Goal: Find specific page/section: Find specific page/section

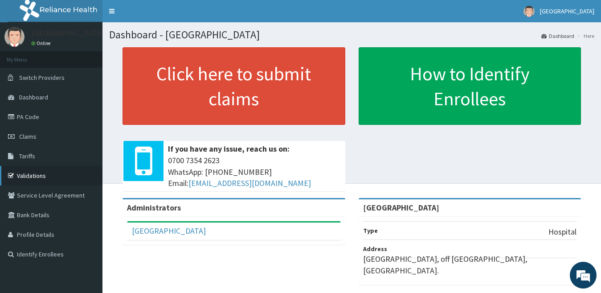
click at [32, 181] on link "Validations" at bounding box center [51, 176] width 103 height 20
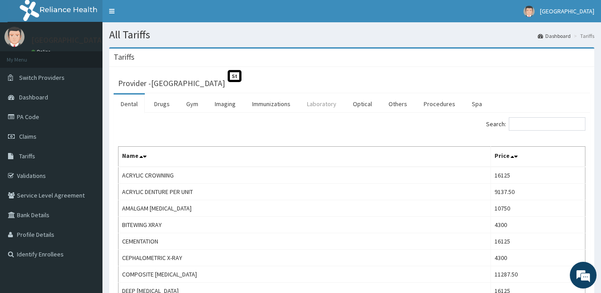
click at [324, 103] on link "Laboratory" at bounding box center [322, 103] width 44 height 19
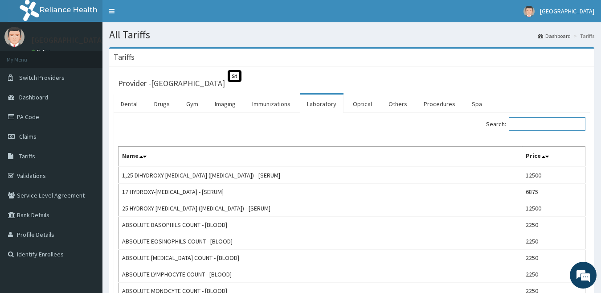
click at [546, 122] on input "Search:" at bounding box center [547, 123] width 77 height 13
type input "hba"
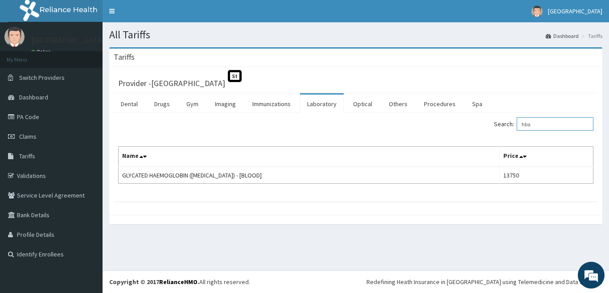
drag, startPoint x: 540, startPoint y: 123, endPoint x: 514, endPoint y: 124, distance: 25.5
click at [514, 124] on label "Search: hba" at bounding box center [543, 123] width 99 height 13
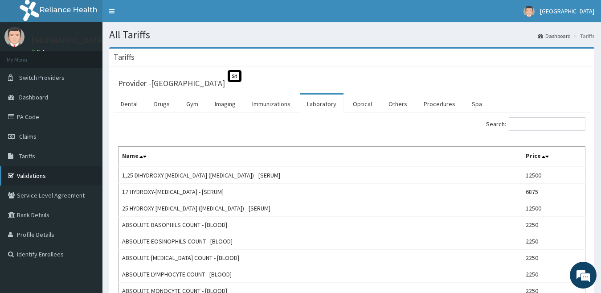
click at [37, 172] on link "Validations" at bounding box center [51, 176] width 103 height 20
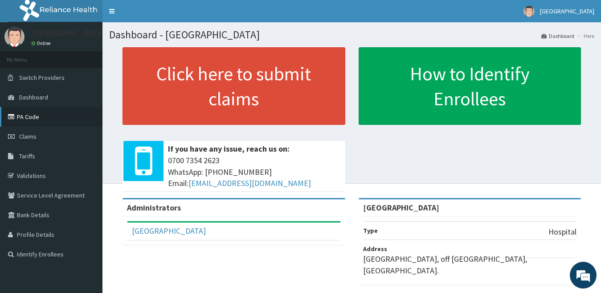
click at [30, 119] on link "PA Code" at bounding box center [51, 117] width 103 height 20
